Goal: Information Seeking & Learning: Learn about a topic

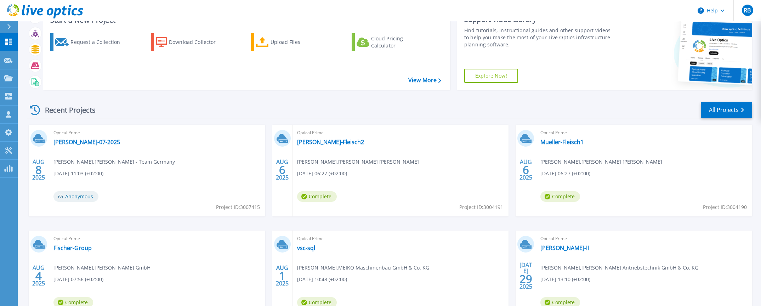
scroll to position [44, 0]
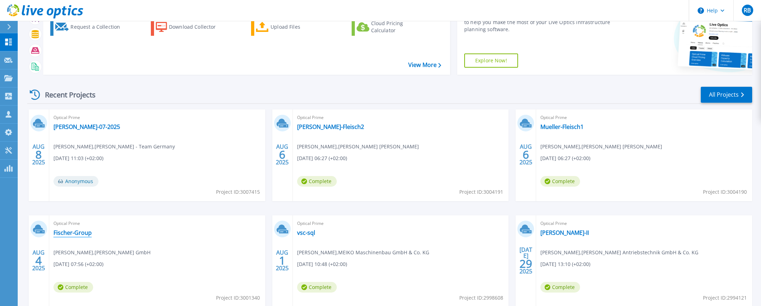
click at [81, 235] on link "Fischer-Group" at bounding box center [72, 232] width 38 height 7
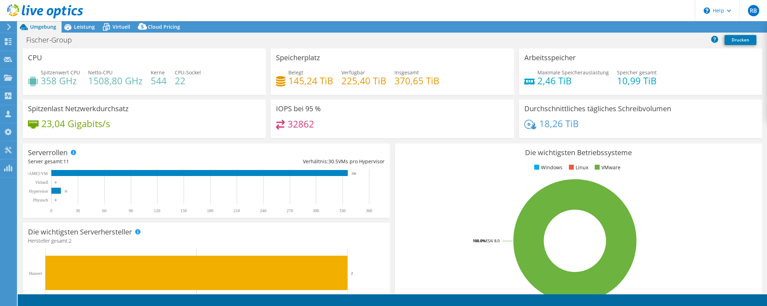
select select "EUFrankfurt"
select select "EUR"
click at [86, 27] on span "Leistung" at bounding box center [84, 26] width 21 height 7
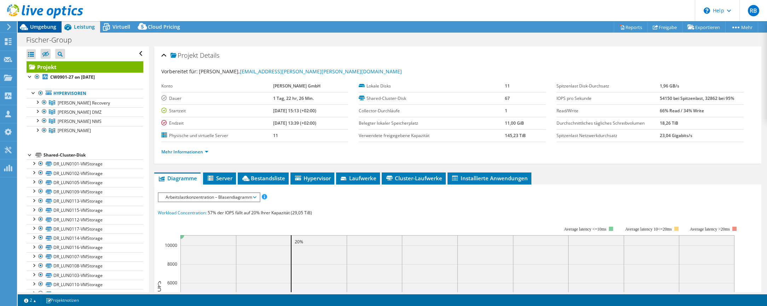
click at [42, 25] on span "Umgebung" at bounding box center [43, 26] width 26 height 7
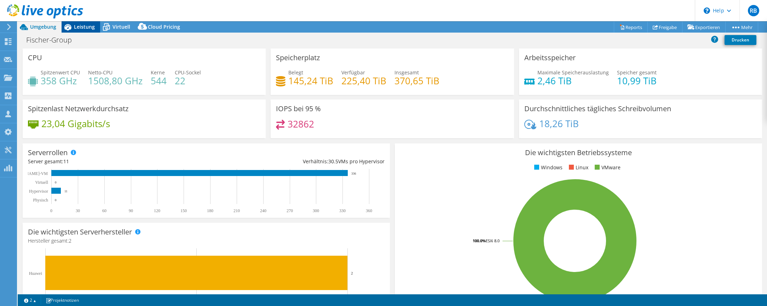
click at [77, 26] on span "Leistung" at bounding box center [84, 26] width 21 height 7
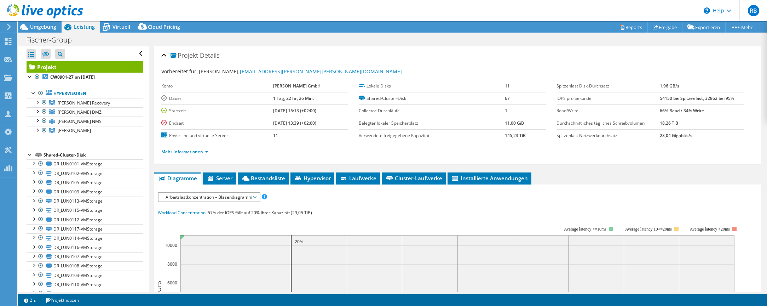
scroll to position [44, 0]
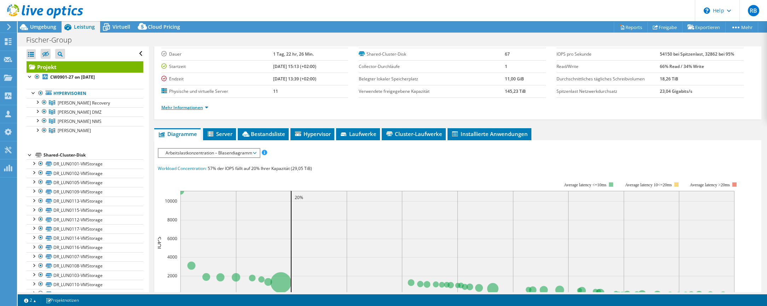
click at [195, 107] on link "Mehr Informationen" at bounding box center [184, 107] width 47 height 6
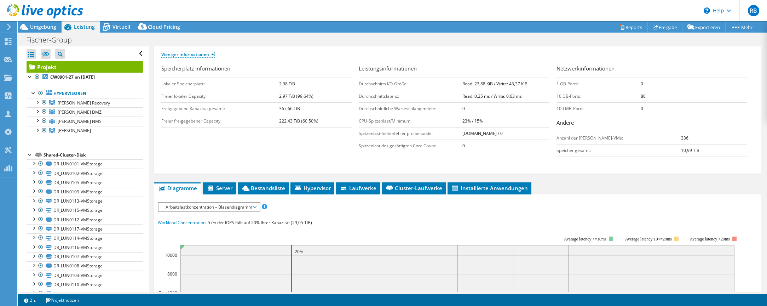
scroll to position [88, 0]
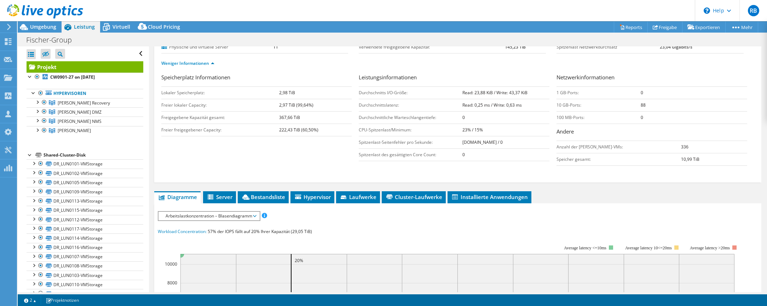
click at [228, 217] on span "Arbeitslastkonzentration – Blasendiagramm" at bounding box center [209, 216] width 94 height 8
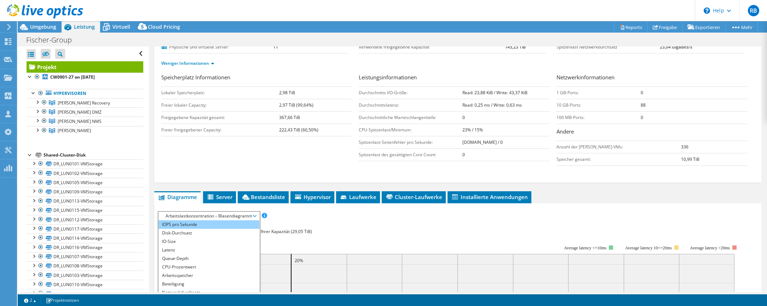
click at [209, 224] on li "IOPS pro Sekunde" at bounding box center [209, 224] width 101 height 8
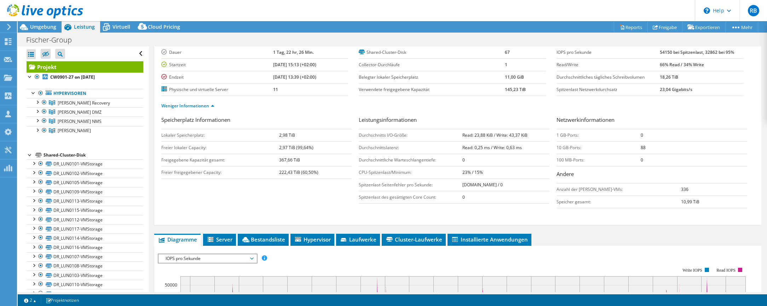
scroll to position [0, 0]
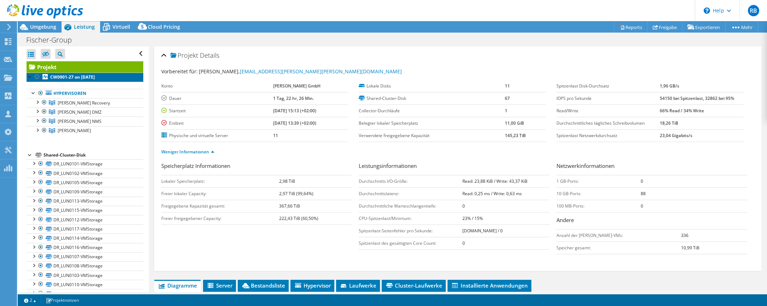
click at [80, 80] on link "CW0901-27 on [DATE]" at bounding box center [85, 77] width 117 height 9
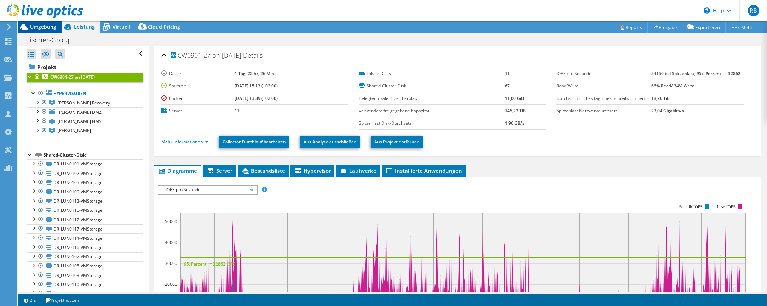
click at [56, 28] on div "Umgebung" at bounding box center [40, 26] width 44 height 11
